Goal: Task Accomplishment & Management: Use online tool/utility

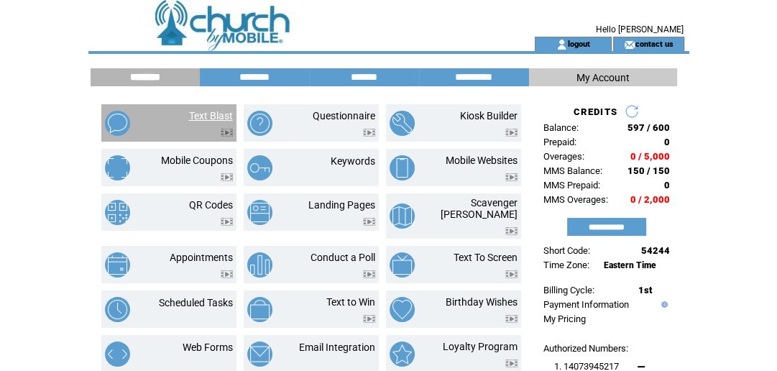
click at [217, 118] on link "Text Blast" at bounding box center [211, 115] width 44 height 11
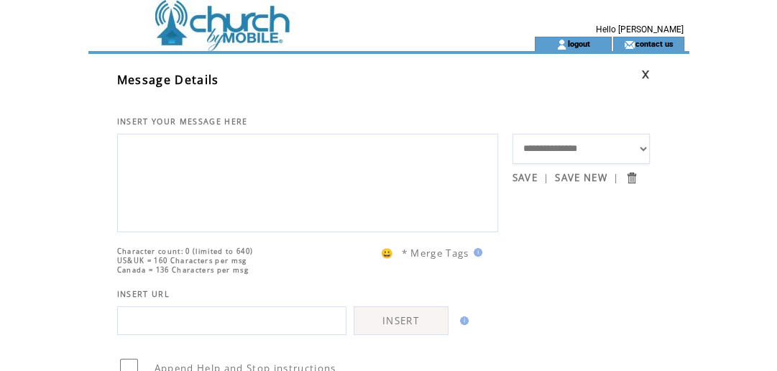
click at [200, 155] on textarea at bounding box center [307, 181] width 365 height 86
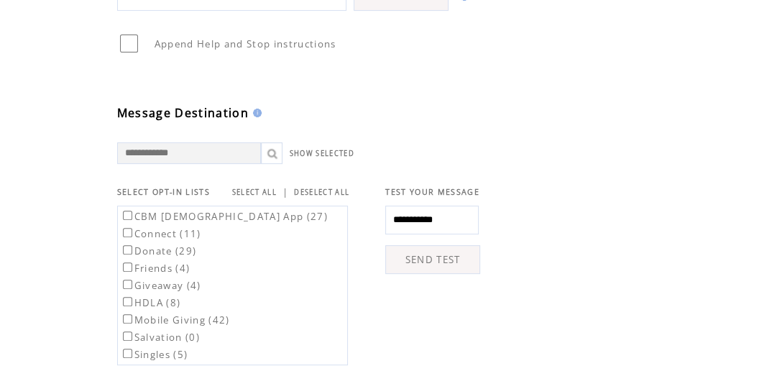
scroll to position [431, 0]
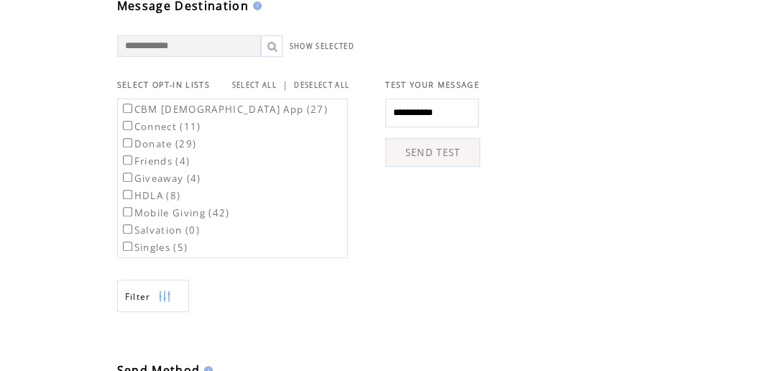
type textarea "**********"
click at [124, 118] on table "CBM Church App (27) Connect (11) Donate (29) Friends (4) Giveaway (4) HDLA (8) …" at bounding box center [224, 203] width 212 height 208
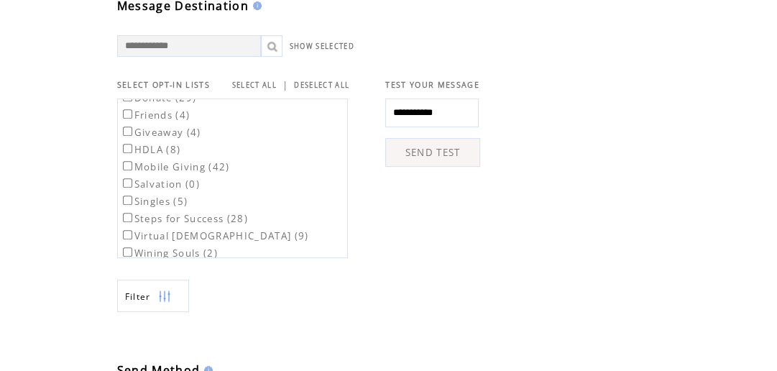
click at [126, 208] on label "Singles (5)" at bounding box center [154, 201] width 68 height 13
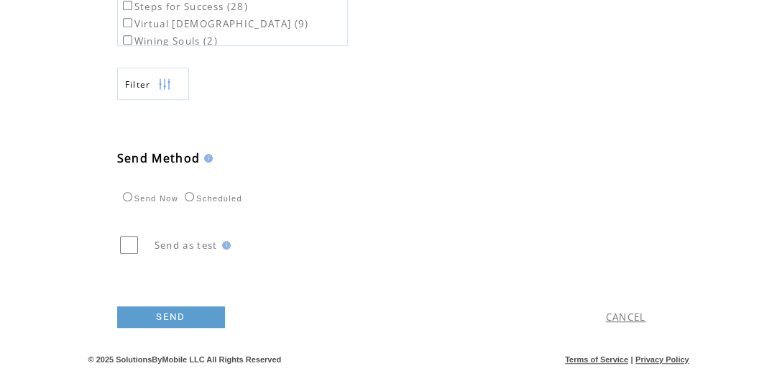
click at [154, 315] on link "SEND" at bounding box center [171, 317] width 108 height 22
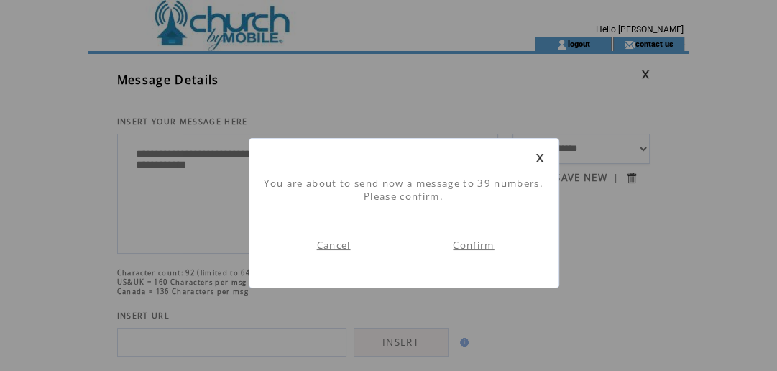
click at [462, 246] on link "Confirm" at bounding box center [473, 244] width 41 height 13
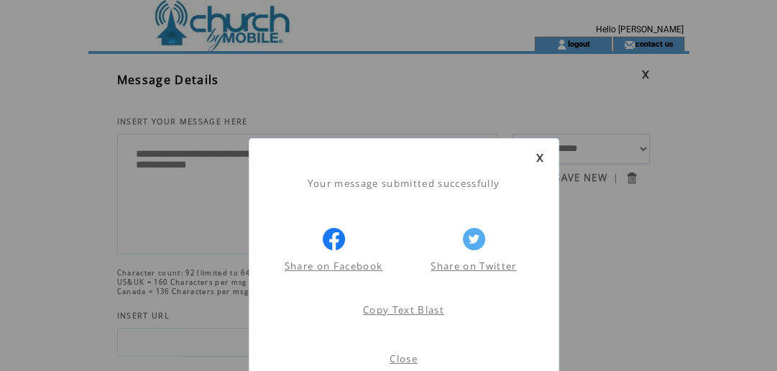
click at [393, 359] on link "Close" at bounding box center [403, 358] width 28 height 13
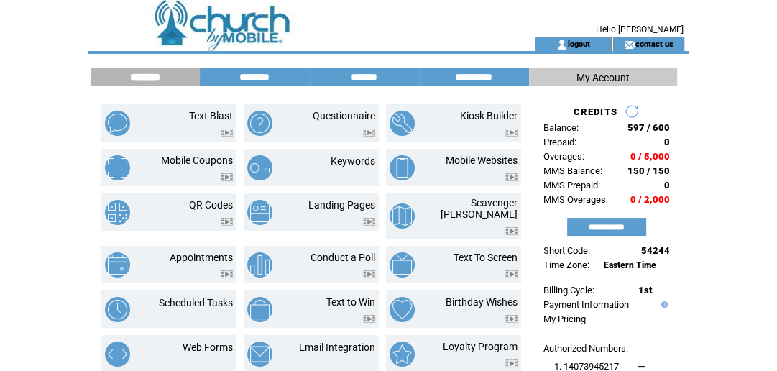
click at [582, 42] on link "logout" at bounding box center [578, 43] width 22 height 9
